Goal: Find specific page/section: Find specific page/section

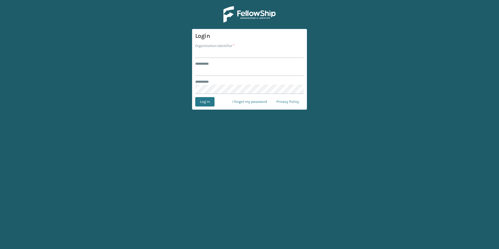
click at [213, 35] on h3 "Login" at bounding box center [249, 36] width 109 height 8
click at [227, 57] on input "Organization Identifier *" at bounding box center [249, 53] width 109 height 9
type input "superadminorganization"
type input "*********"
click at [195, 97] on button "Log In" at bounding box center [204, 101] width 19 height 9
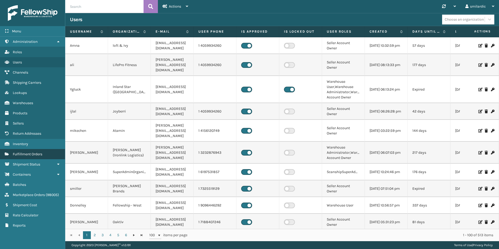
click at [43, 155] on link "Fulfillment Orders" at bounding box center [32, 154] width 65 height 10
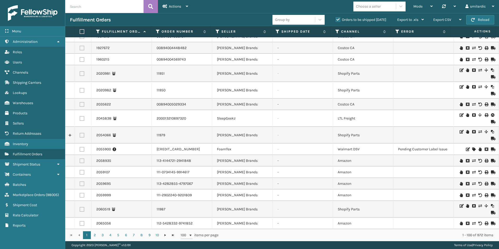
scroll to position [52, 0]
